Goal: Information Seeking & Learning: Learn about a topic

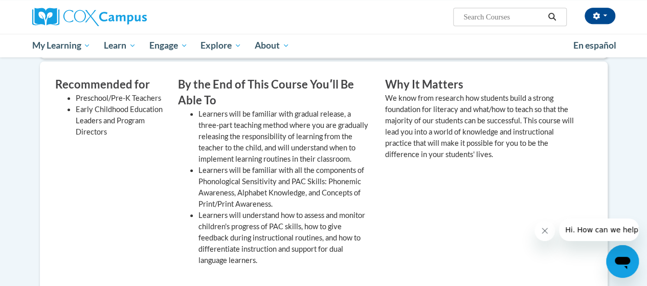
scroll to position [293, 0]
click at [377, 209] on div "Why It Matters We know from research how students build a strong foundation for…" at bounding box center [480, 173] width 207 height 194
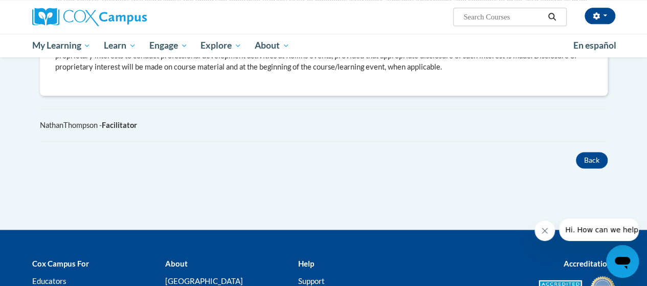
scroll to position [599, 0]
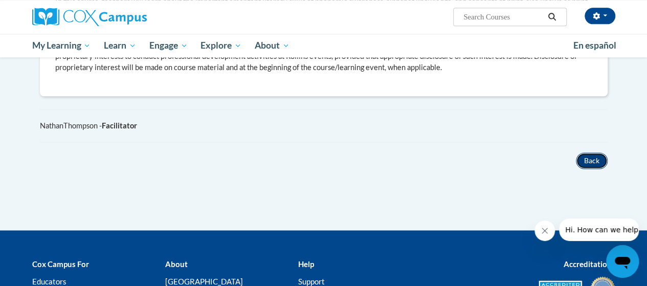
click at [592, 159] on button "Back" at bounding box center [592, 160] width 32 height 16
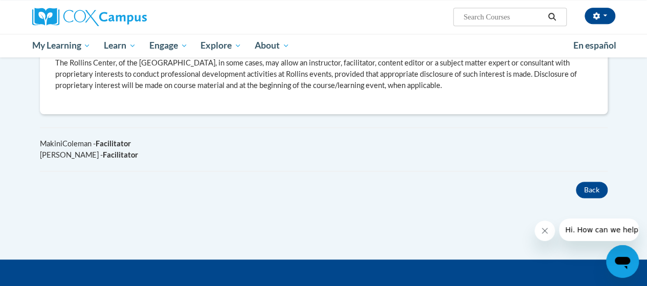
scroll to position [570, 0]
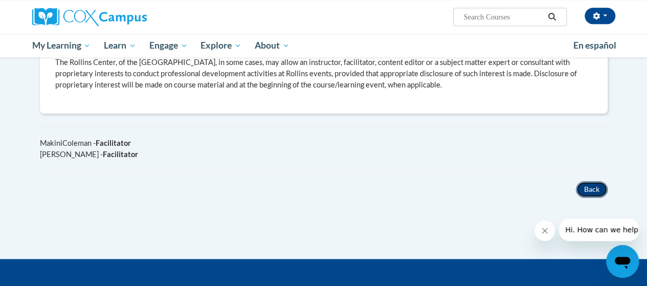
click at [591, 186] on button "Back" at bounding box center [592, 189] width 32 height 16
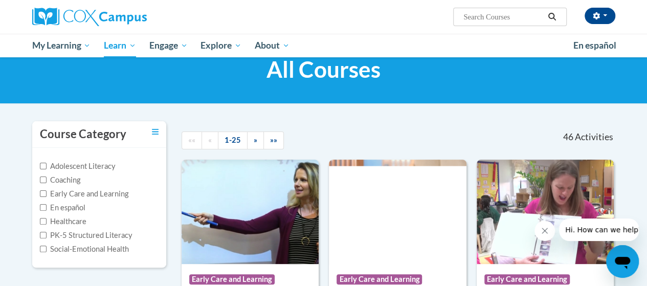
scroll to position [34, 0]
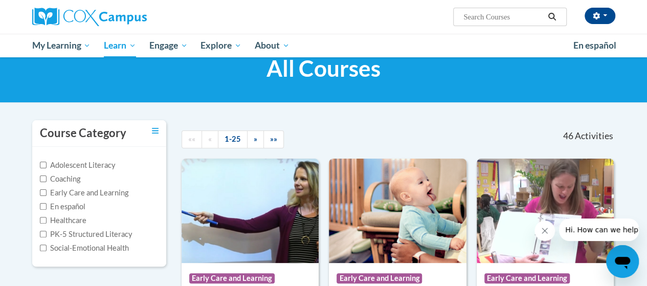
click at [95, 233] on label "PK-5 Structured Literacy" at bounding box center [86, 233] width 93 height 11
click at [47, 233] on input "PK-5 Structured Literacy" at bounding box center [43, 234] width 7 height 7
checkbox input "true"
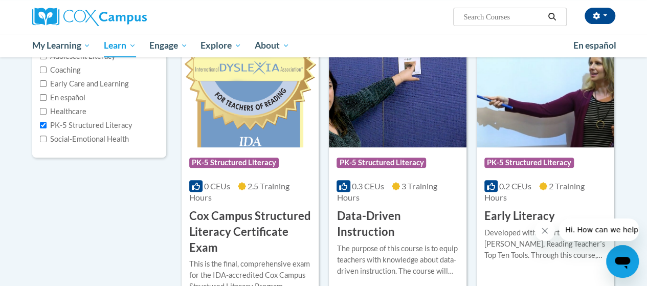
scroll to position [143, 0]
